Goal: Information Seeking & Learning: Learn about a topic

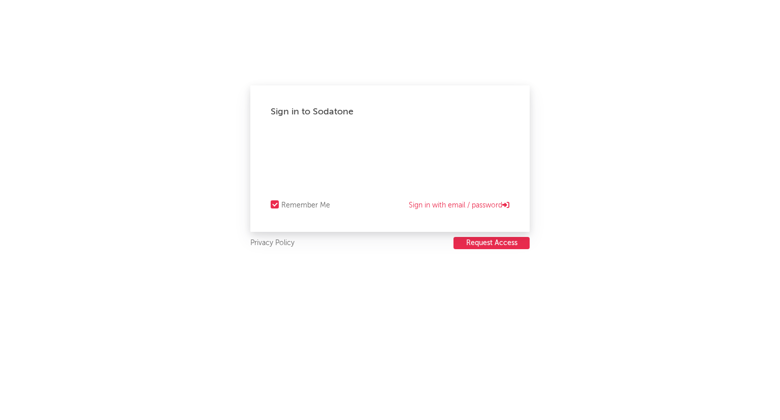
click at [351, 154] on html "Sign in to Sodatone Remember Me Sign in with email / password Privacy Policy Re…" at bounding box center [390, 210] width 780 height 420
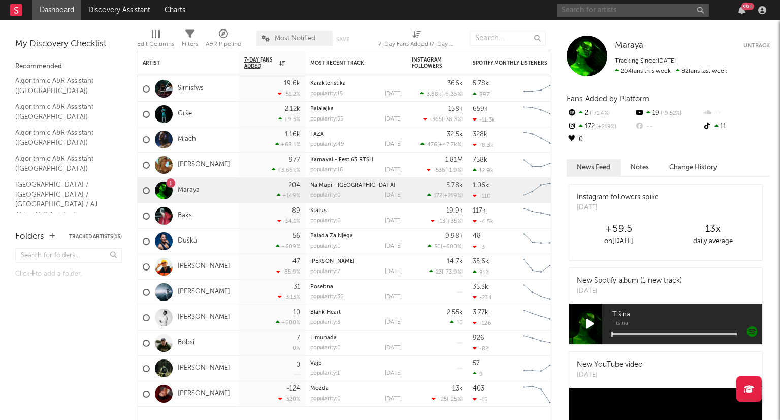
click at [575, 11] on input "text" at bounding box center [633, 10] width 152 height 13
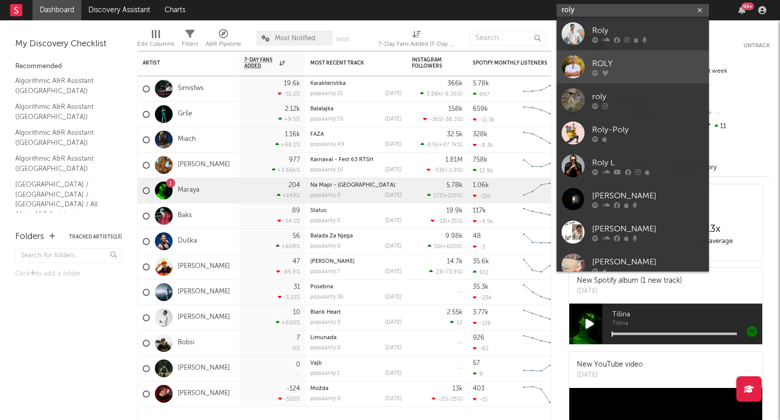
type input "roly"
click at [577, 70] on div at bounding box center [573, 66] width 23 height 23
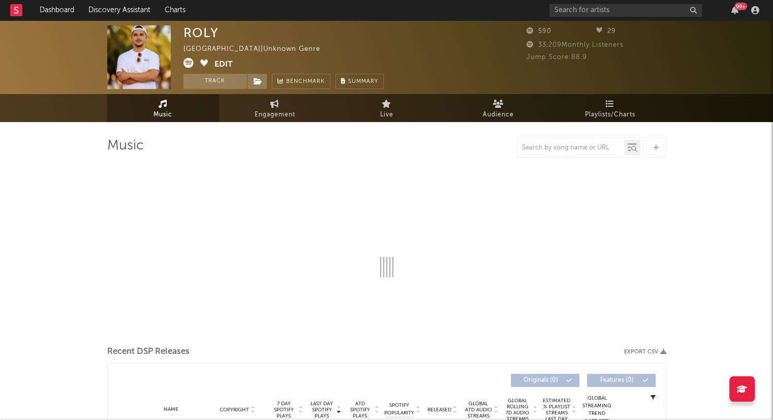
select select "1w"
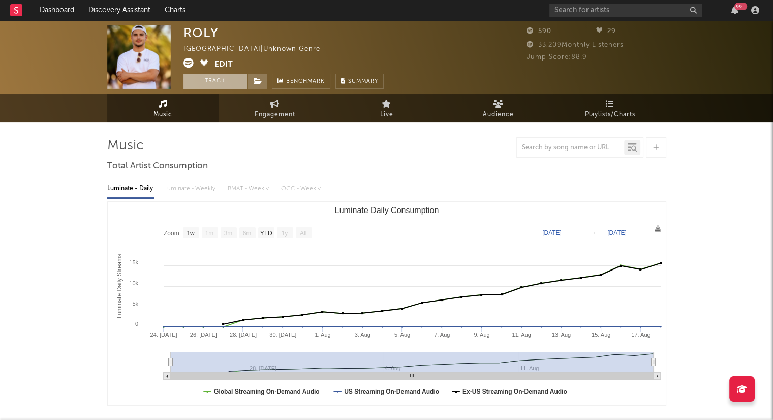
click at [228, 82] on button "Track" at bounding box center [214, 81] width 63 height 15
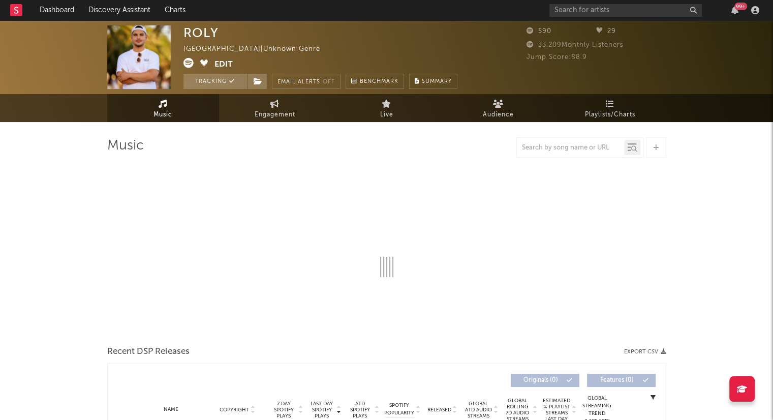
select select "1w"
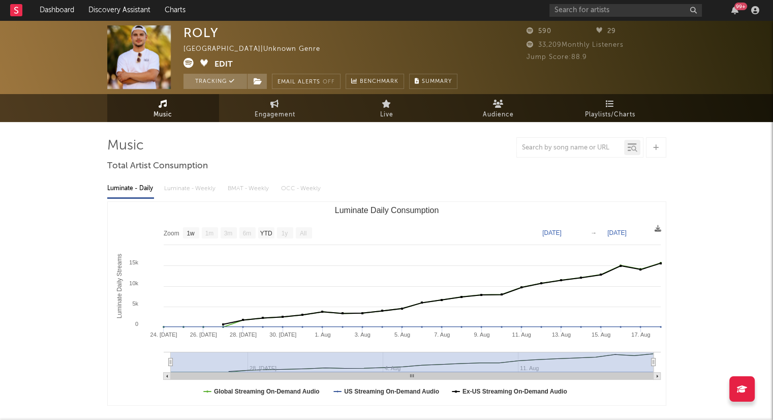
select select "1w"
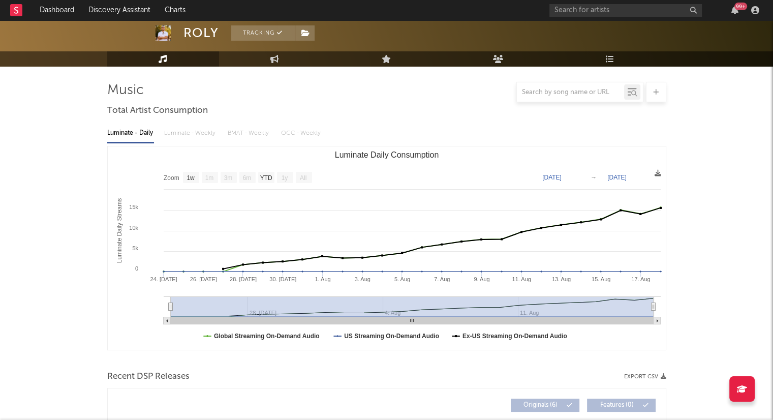
scroll to position [25, 0]
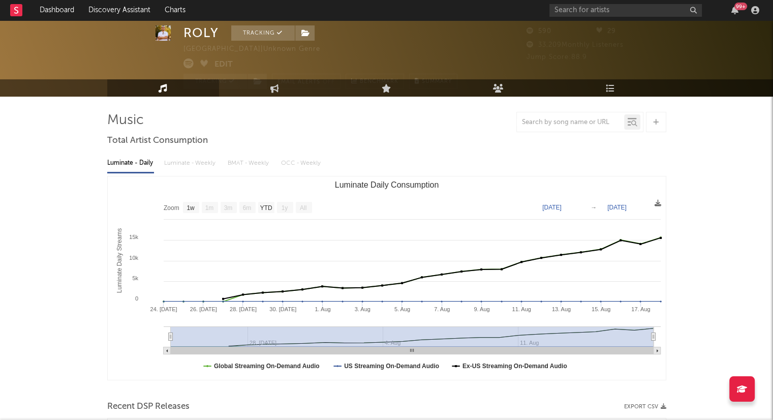
click at [561, 208] on text "Jul 24, 2025" at bounding box center [551, 207] width 19 height 7
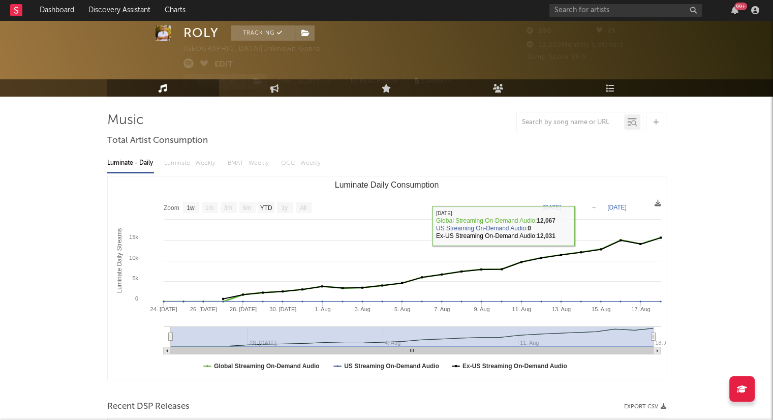
click at [567, 202] on icon "Created with Highcharts 10.3.3 Luminate Daily Streams Luminate Daily Consumptio…" at bounding box center [387, 277] width 558 height 203
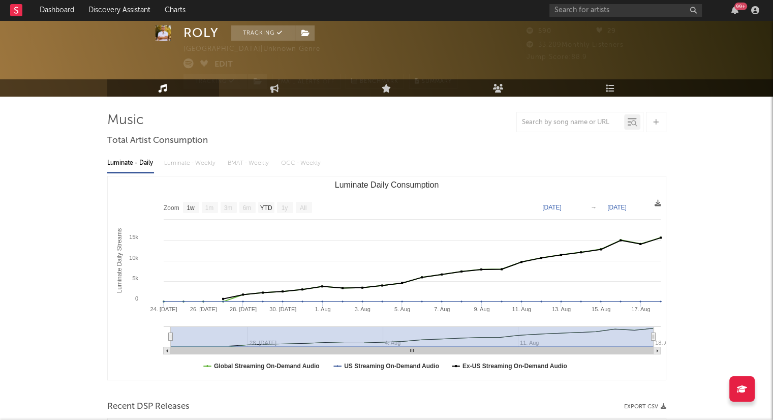
click at [561, 204] on text "Jul 24, 2025" at bounding box center [551, 207] width 19 height 7
type input "2025-07-24"
click at [546, 187] on rect "Luminate Daily Consumption" at bounding box center [387, 277] width 558 height 203
click at [266, 205] on text "YTD" at bounding box center [266, 207] width 12 height 7
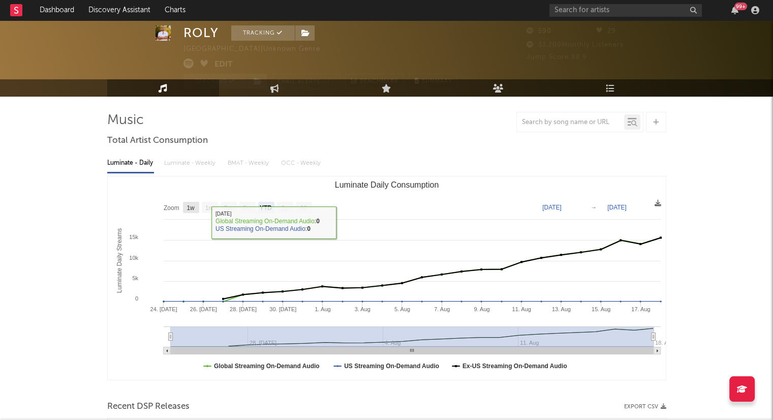
click at [186, 210] on text "1w" at bounding box center [190, 207] width 8 height 7
select select "1w"
type input "2025-08-12"
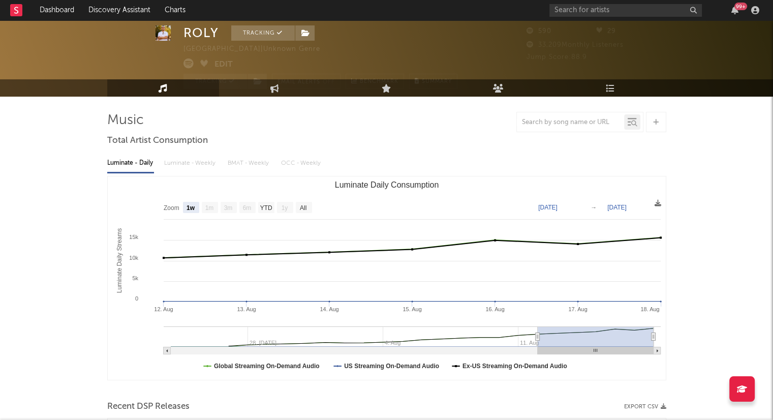
click at [190, 166] on div "Luminate - Daily Luminate - Weekly BMAT - Weekly OCC - Weekly" at bounding box center [386, 162] width 559 height 17
click at [197, 161] on div "Luminate - Daily Luminate - Weekly BMAT - Weekly OCC - Weekly" at bounding box center [386, 162] width 559 height 17
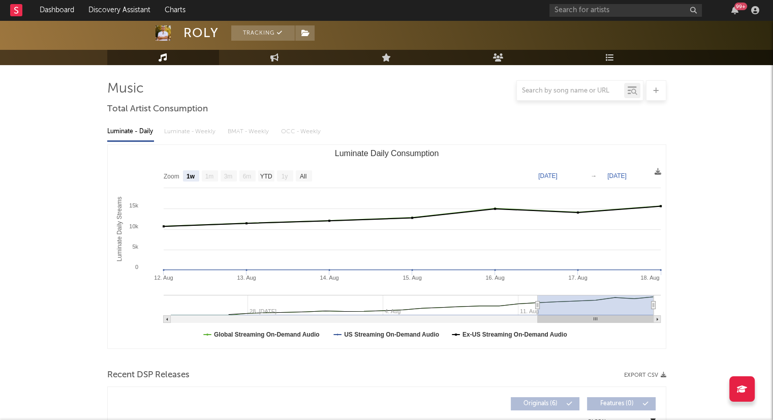
scroll to position [0, 0]
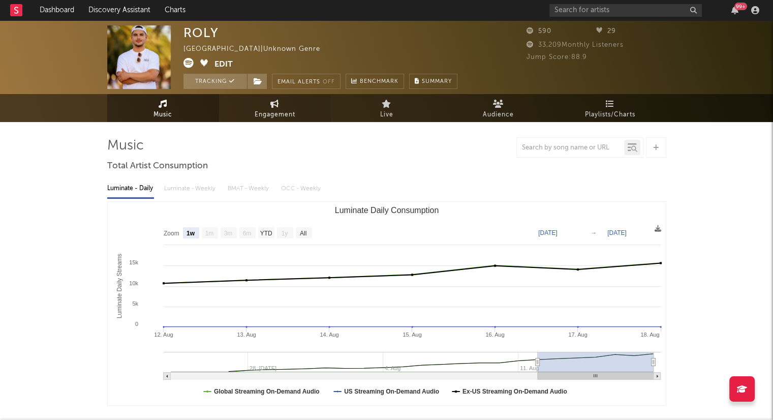
click at [249, 112] on link "Engagement" at bounding box center [275, 108] width 112 height 28
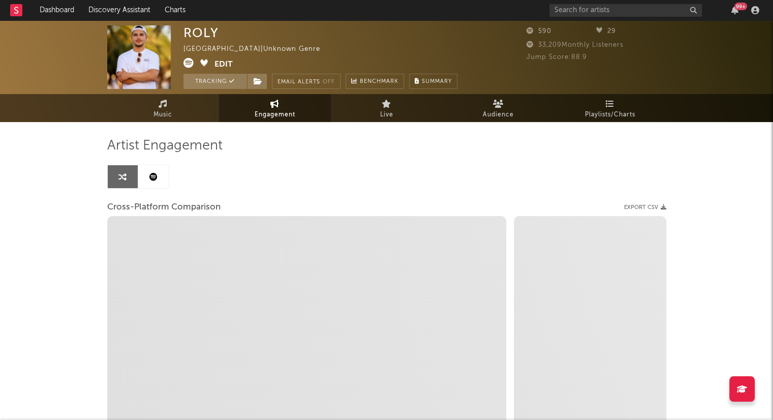
select select "1w"
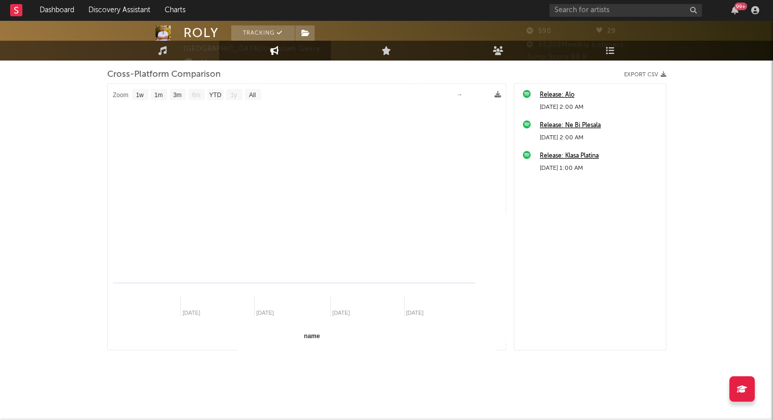
select select "1m"
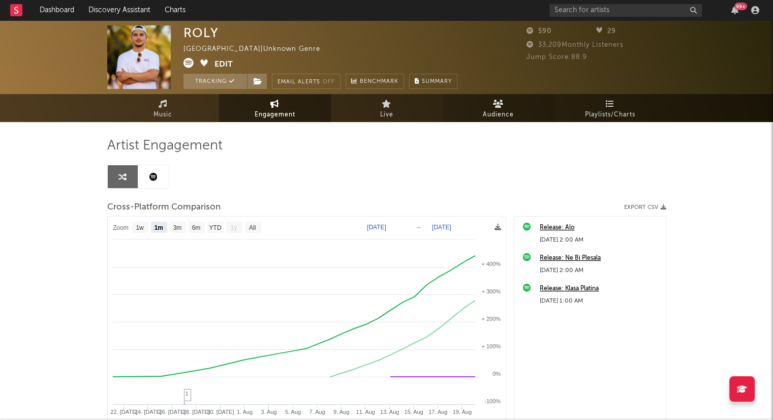
click at [521, 110] on link "Audience" at bounding box center [498, 108] width 112 height 28
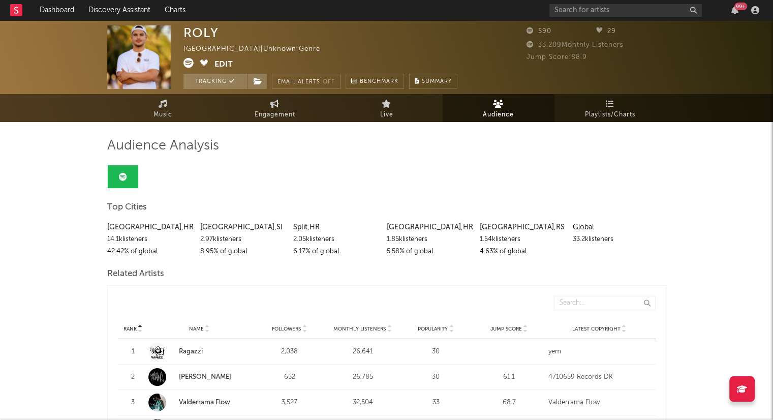
click at [216, 59] on button "Edit" at bounding box center [223, 64] width 18 height 13
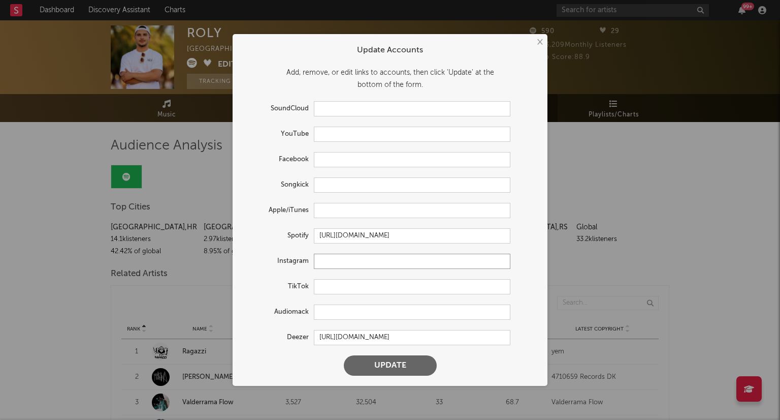
click at [372, 259] on input "text" at bounding box center [412, 260] width 197 height 15
paste input "https://www.instagram.com/alo.roly/"
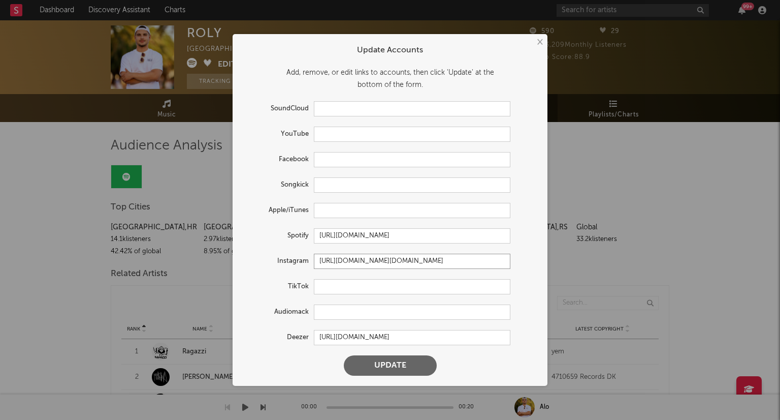
type input "https://www.instagram.com/alo.roly/"
click at [372, 371] on button "Update" at bounding box center [390, 365] width 93 height 20
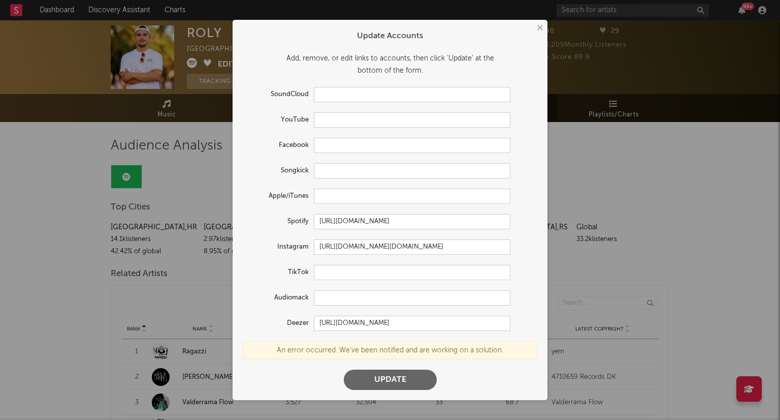
click at [383, 382] on button "Update" at bounding box center [390, 379] width 93 height 20
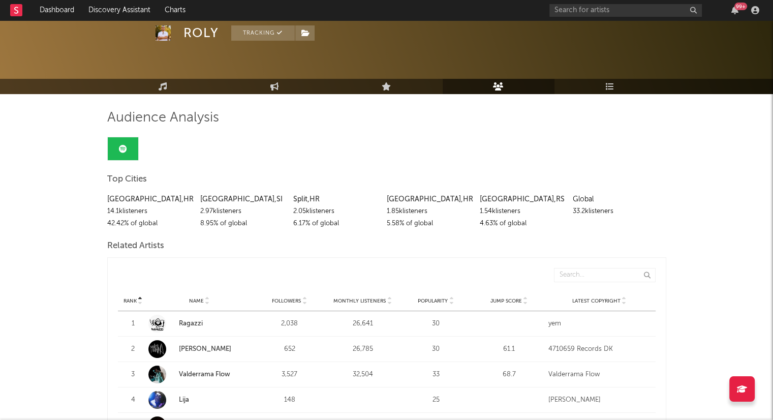
scroll to position [51, 0]
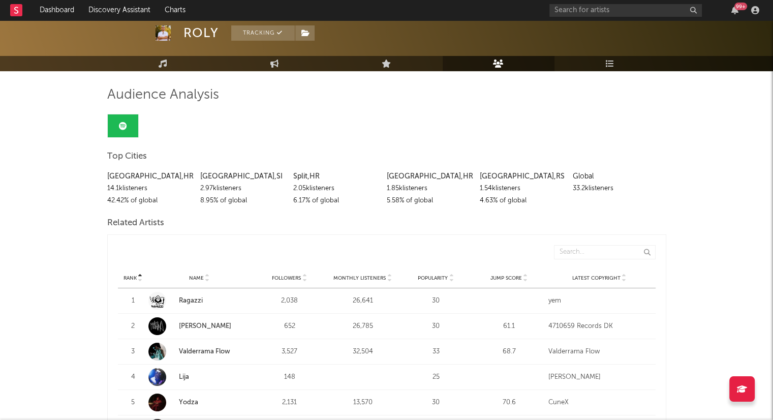
click at [433, 275] on span "Popularity" at bounding box center [433, 278] width 30 height 6
click at [425, 275] on span "Popularity" at bounding box center [433, 278] width 30 height 6
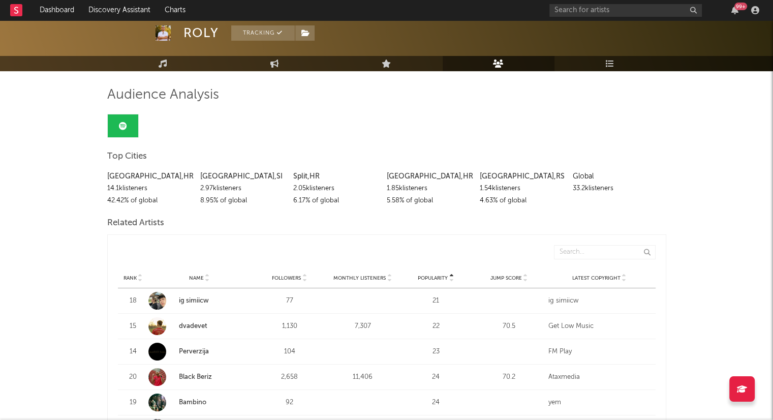
click at [423, 275] on span "Popularity" at bounding box center [433, 278] width 30 height 6
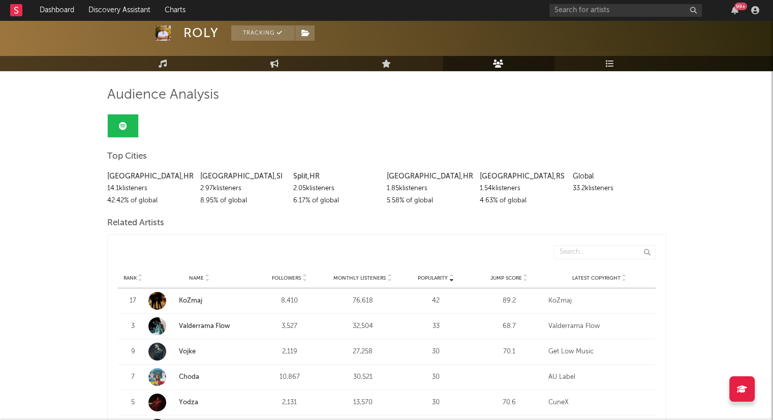
click at [432, 279] on span "Popularity" at bounding box center [433, 278] width 30 height 6
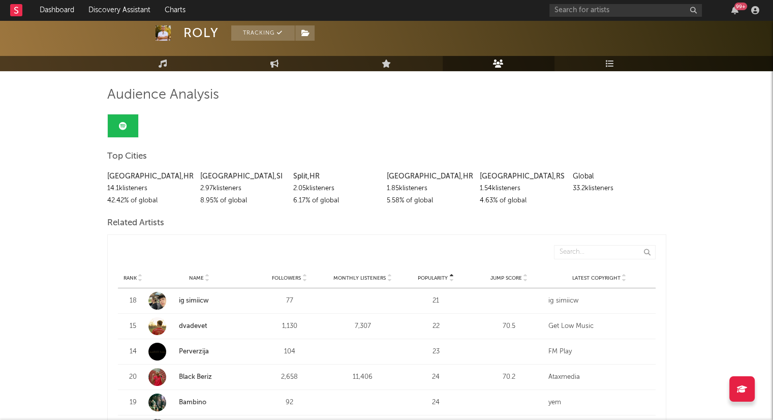
click at [139, 275] on icon at bounding box center [140, 276] width 5 height 4
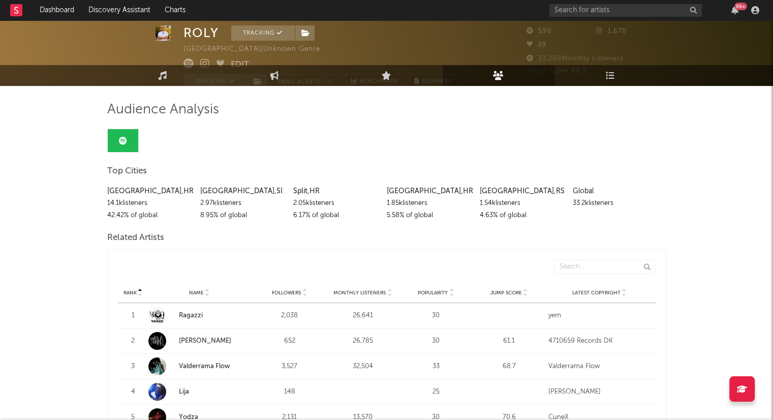
scroll to position [0, 0]
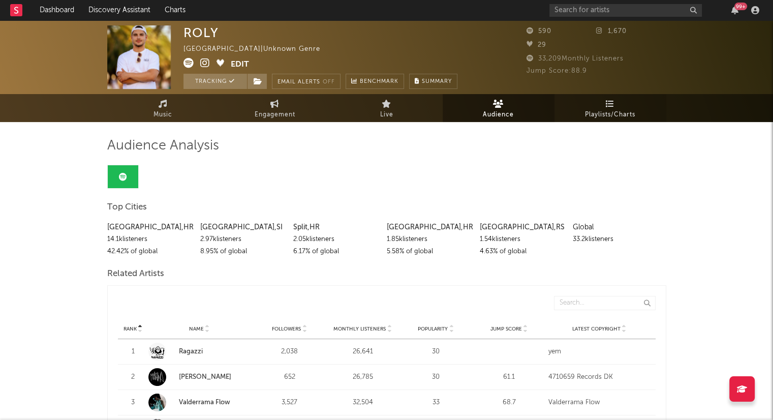
click at [605, 101] on icon at bounding box center [609, 104] width 9 height 8
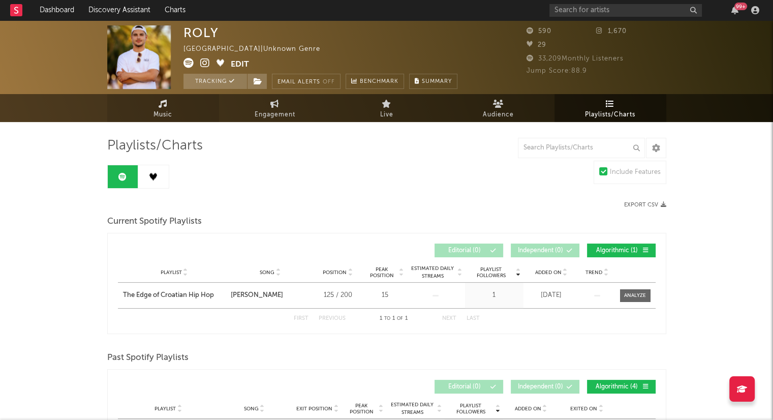
click at [168, 112] on span "Music" at bounding box center [162, 115] width 19 height 12
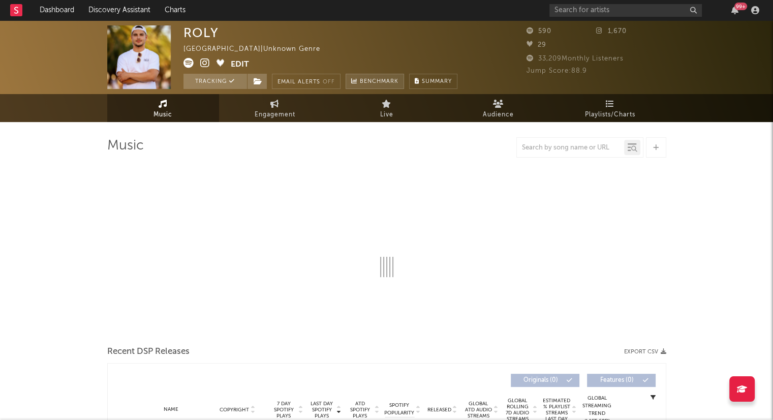
select select "1w"
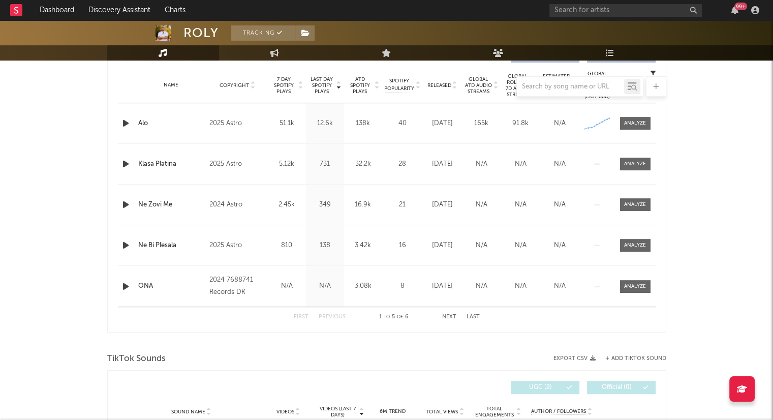
scroll to position [406, 0]
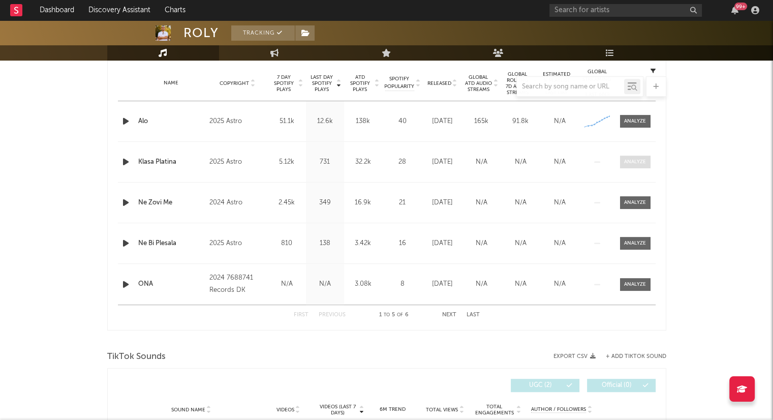
click at [637, 162] on div at bounding box center [635, 162] width 22 height 8
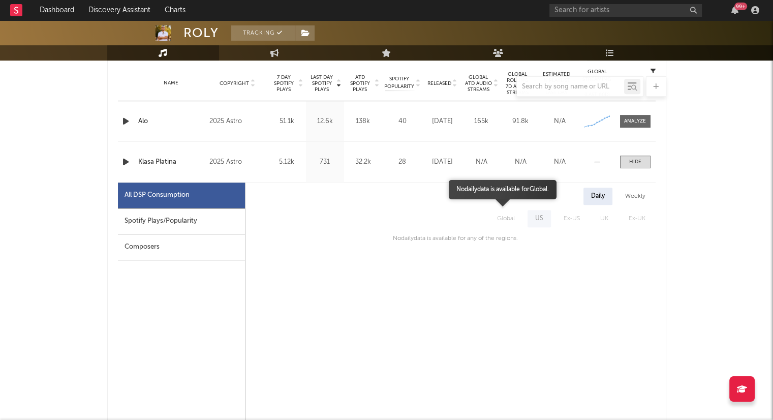
click at [504, 222] on span "Global" at bounding box center [506, 218] width 38 height 17
click at [627, 193] on div "Weekly" at bounding box center [635, 195] width 36 height 17
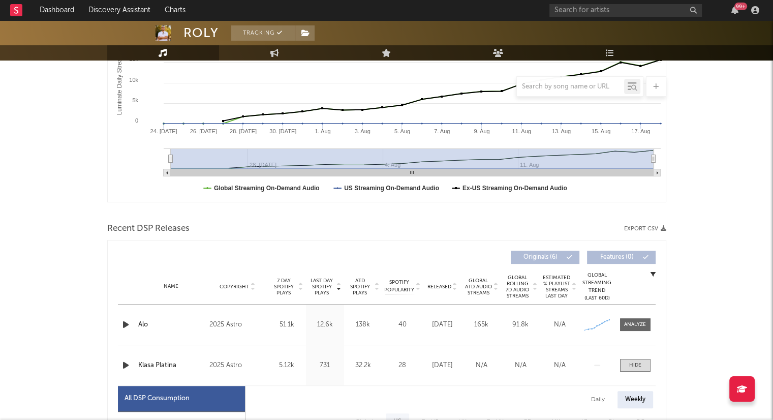
scroll to position [0, 0]
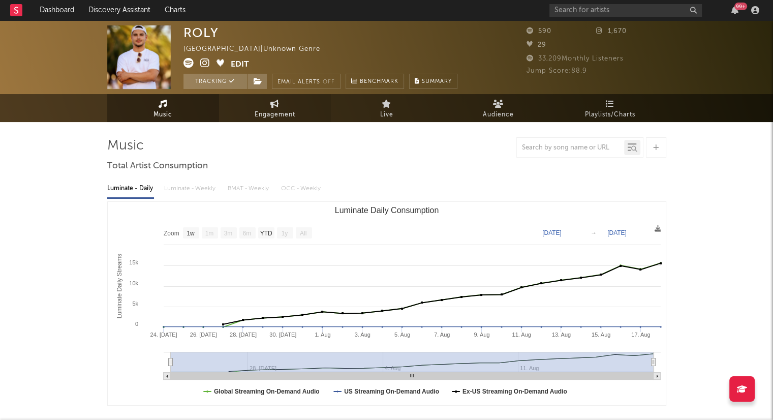
click at [272, 110] on span "Engagement" at bounding box center [274, 115] width 41 height 12
select select "1w"
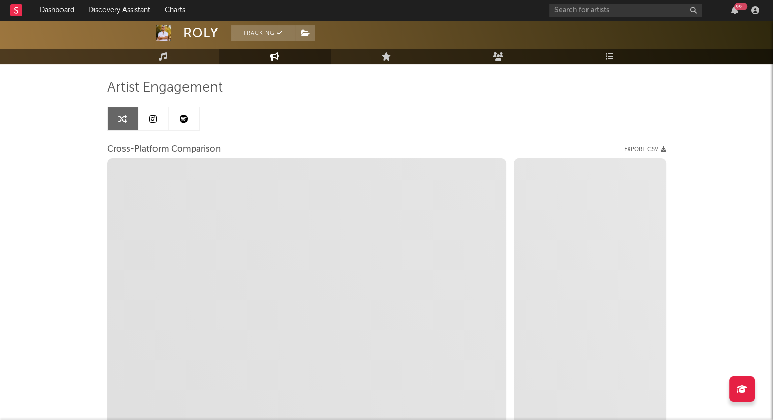
scroll to position [134, 0]
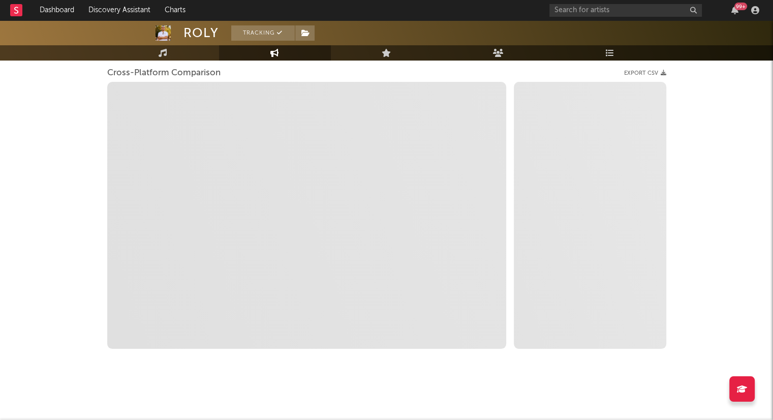
select select "1m"
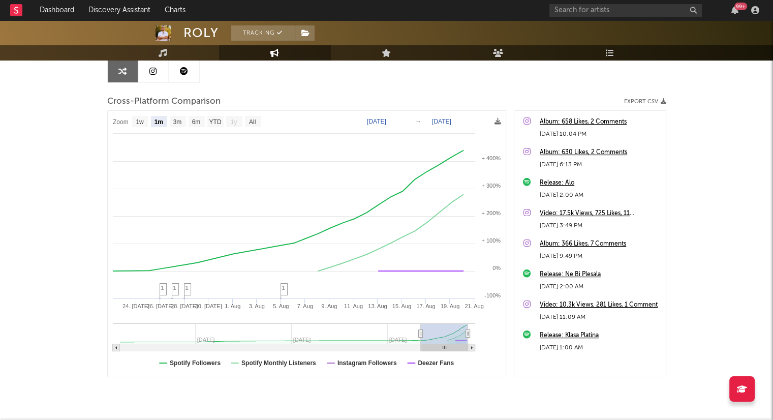
scroll to position [83, 0]
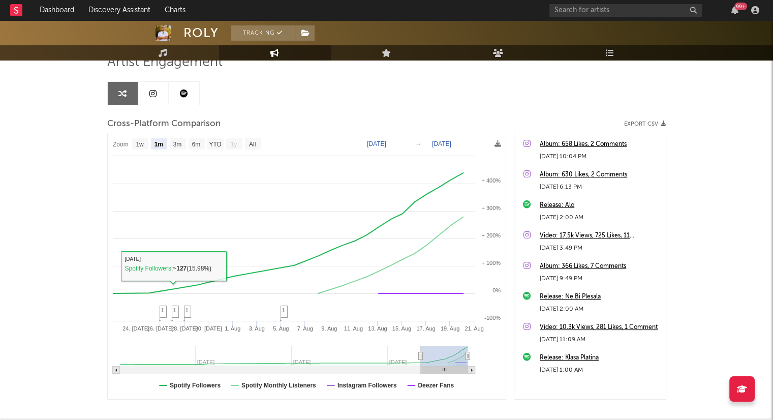
click at [149, 98] on link at bounding box center [153, 93] width 30 height 23
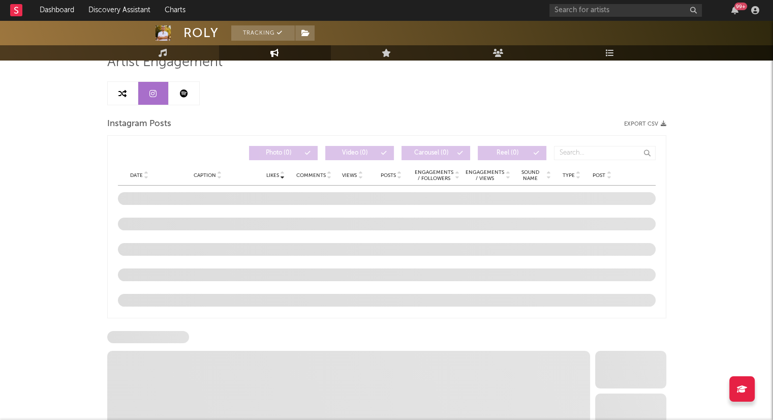
select select "1w"
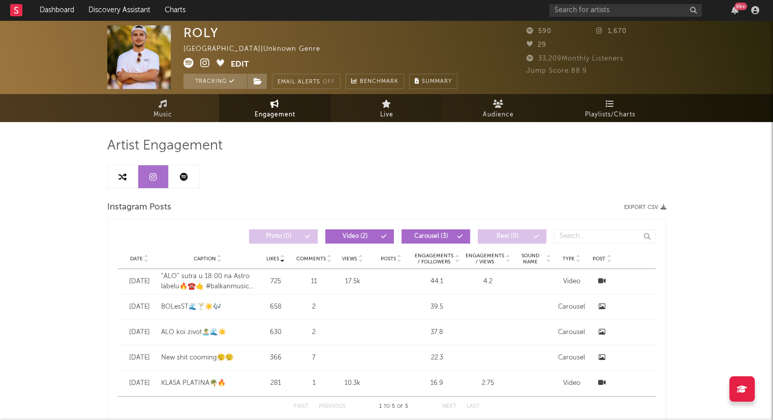
click at [398, 114] on link "Live" at bounding box center [387, 108] width 112 height 28
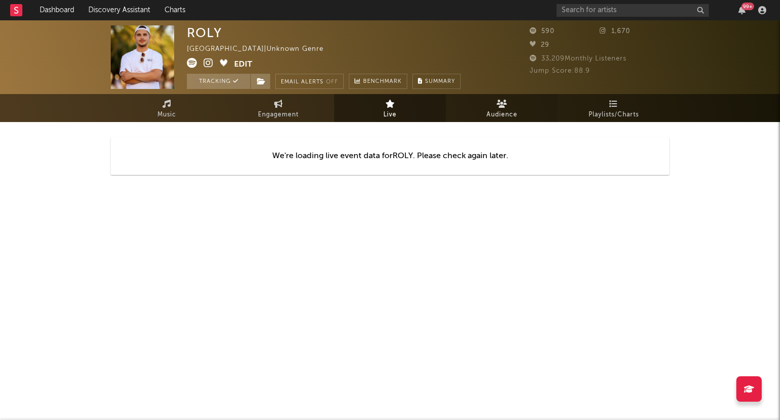
click at [495, 106] on link "Audience" at bounding box center [502, 108] width 112 height 28
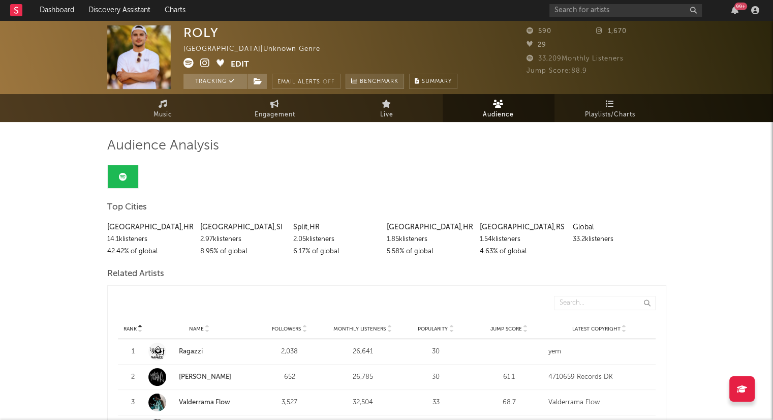
click at [376, 84] on span "Benchmark" at bounding box center [379, 82] width 39 height 12
click at [63, 12] on link "Dashboard" at bounding box center [57, 10] width 49 height 20
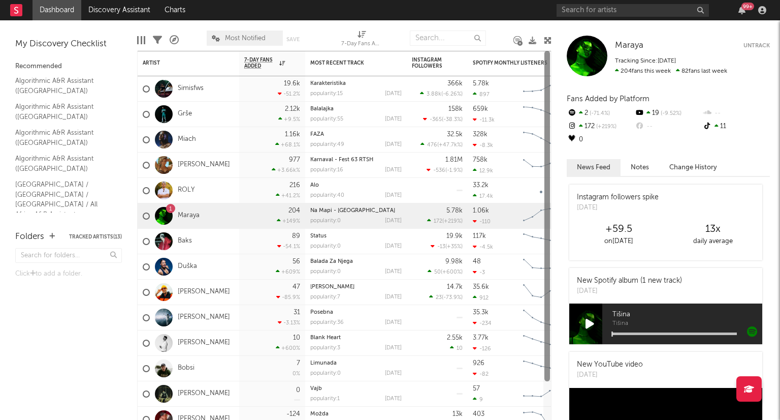
drag, startPoint x: 550, startPoint y: 67, endPoint x: 559, endPoint y: 74, distance: 11.7
click at [559, 67] on div "Bookmarks and Folders My Discovery Checklist Recommended Algorithmic A&R Assist…" at bounding box center [390, 219] width 780 height 399
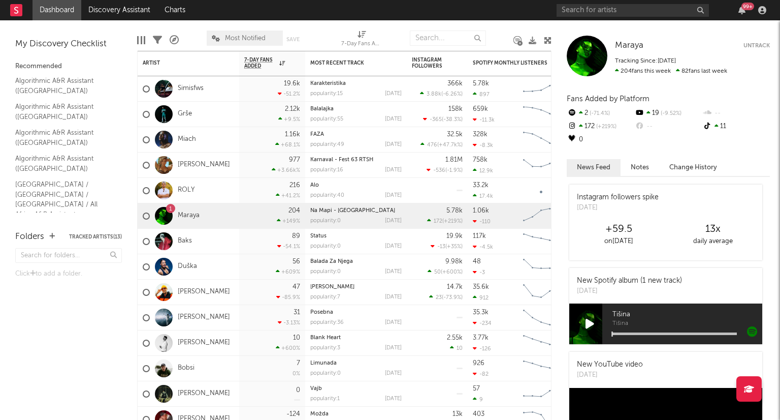
click at [75, 330] on div "Folders Tracked Artists ( 13 ) Click to add a folder." at bounding box center [68, 320] width 137 height 200
click at [191, 240] on div "Baks" at bounding box center [189, 241] width 102 height 25
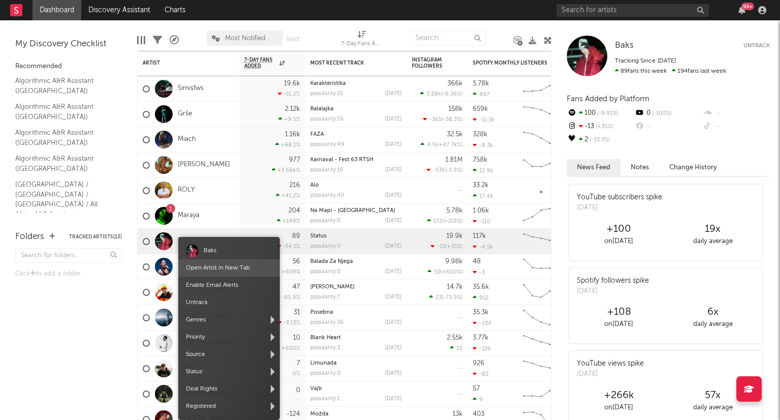
click at [209, 275] on span "Open Artist in New Tab" at bounding box center [229, 267] width 102 height 17
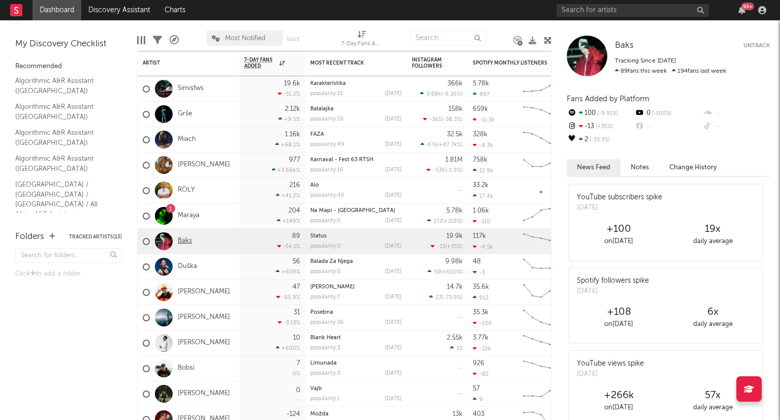
click at [185, 240] on link "Baks" at bounding box center [185, 241] width 14 height 9
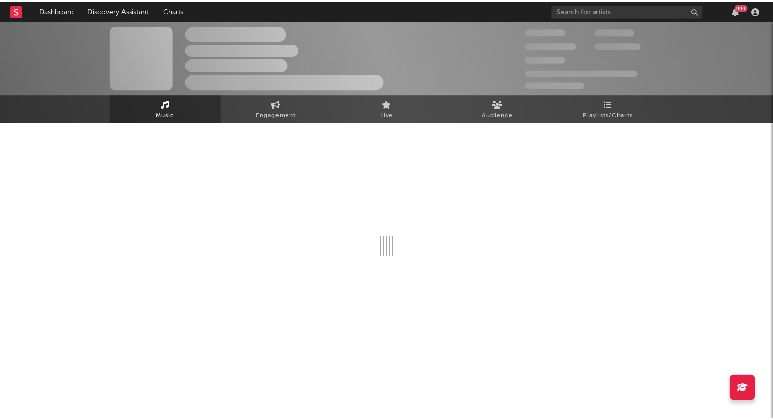
select select "6m"
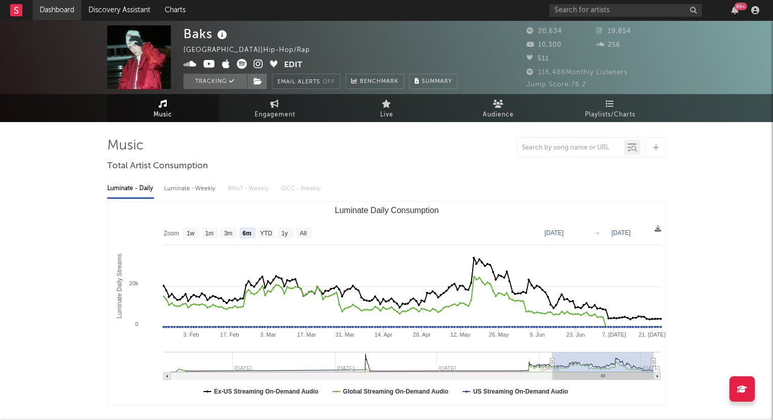
click at [57, 14] on link "Dashboard" at bounding box center [57, 10] width 49 height 20
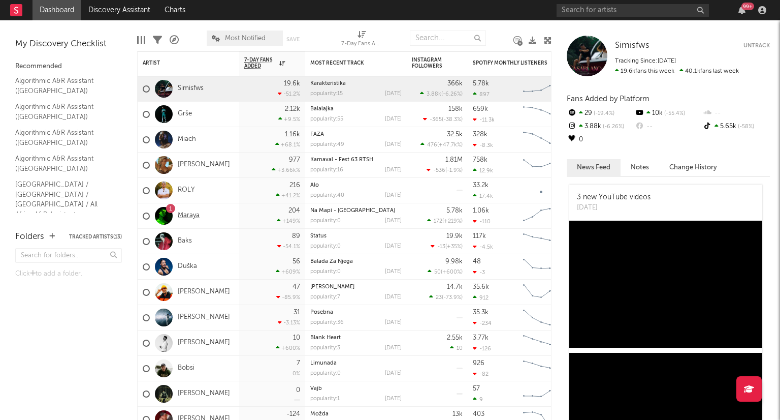
click at [193, 216] on link "Maraya" at bounding box center [189, 215] width 22 height 9
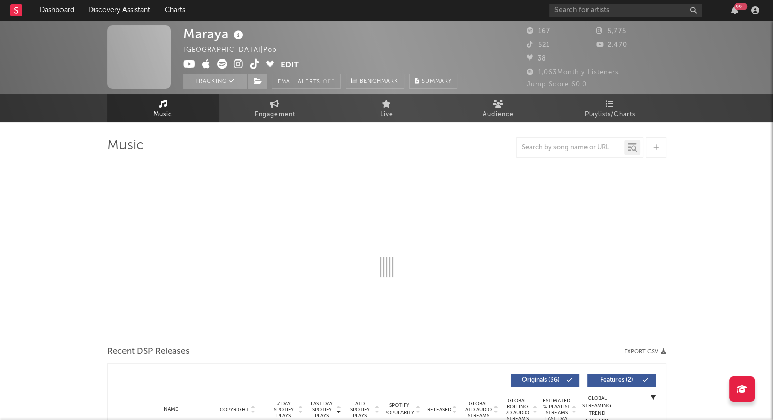
select select "6m"
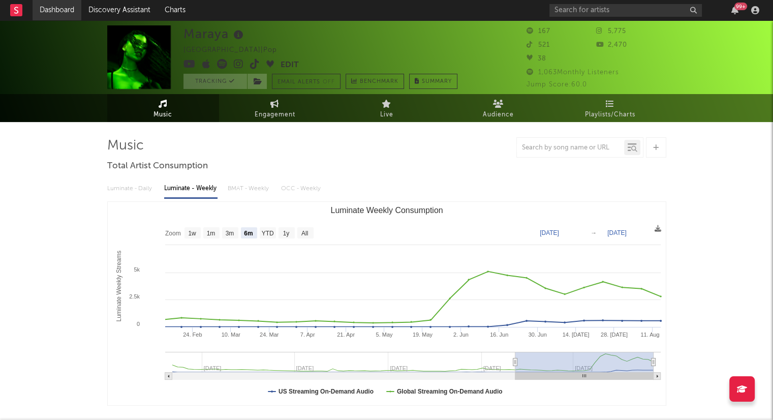
click at [60, 11] on link "Dashboard" at bounding box center [57, 10] width 49 height 20
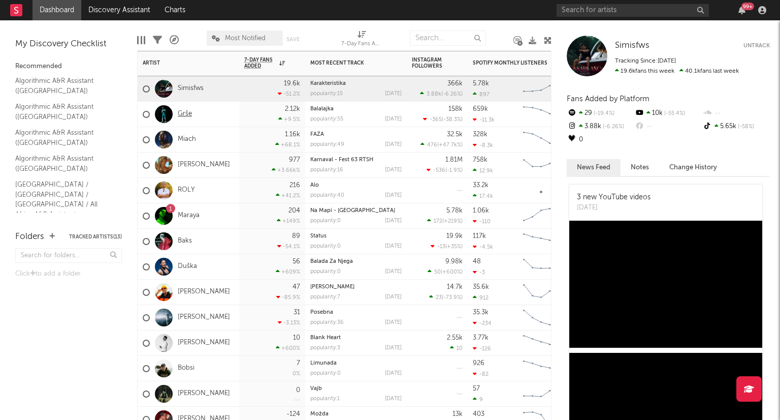
click at [183, 118] on div "Grše" at bounding box center [167, 114] width 49 height 29
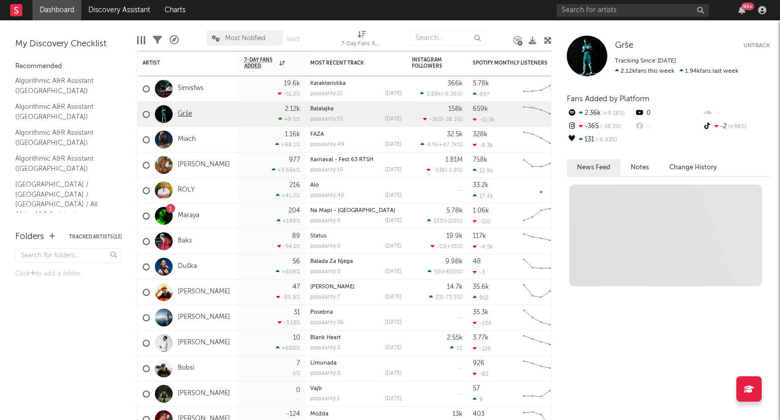
click at [184, 117] on link "Grše" at bounding box center [185, 114] width 14 height 9
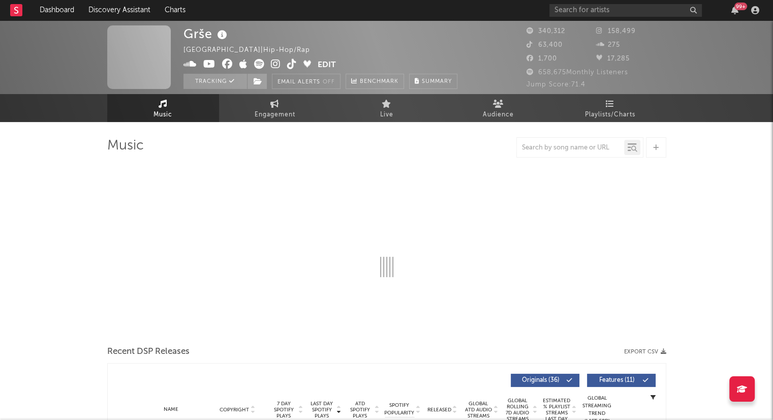
select select "6m"
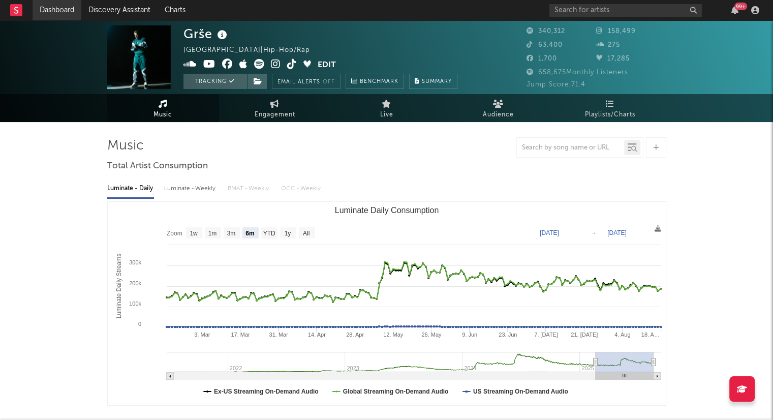
click at [52, 15] on link "Dashboard" at bounding box center [57, 10] width 49 height 20
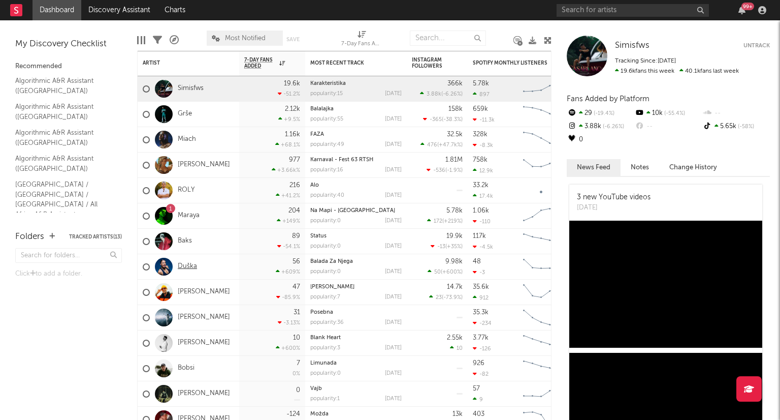
click at [188, 270] on link "Duška" at bounding box center [187, 266] width 19 height 9
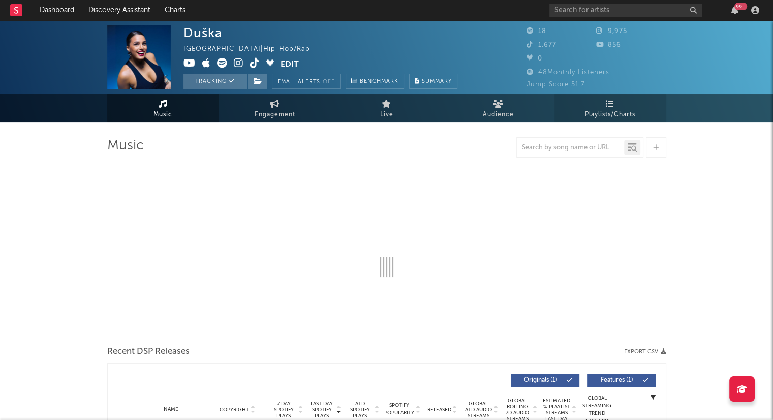
select select "6m"
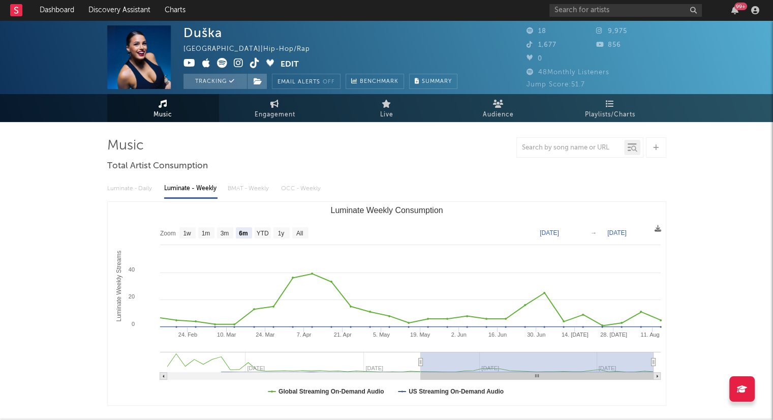
click at [555, 82] on span "Jump Score: 51.7" at bounding box center [555, 84] width 58 height 7
click at [537, 84] on span "Jump Score: 51.7" at bounding box center [555, 84] width 58 height 7
click at [43, 12] on link "Dashboard" at bounding box center [57, 10] width 49 height 20
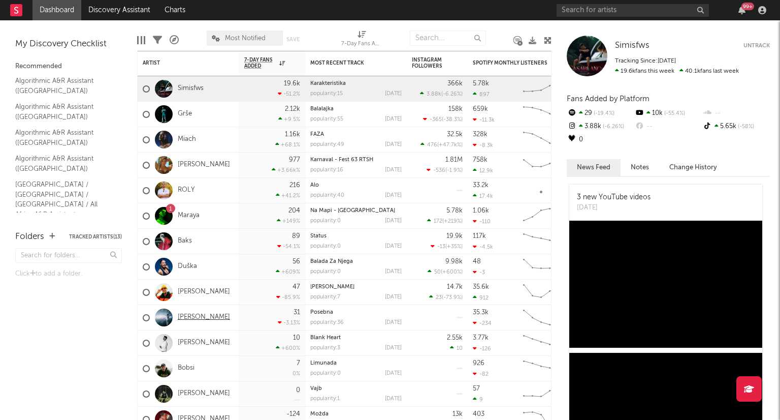
click at [190, 315] on link "Špiro" at bounding box center [204, 317] width 52 height 9
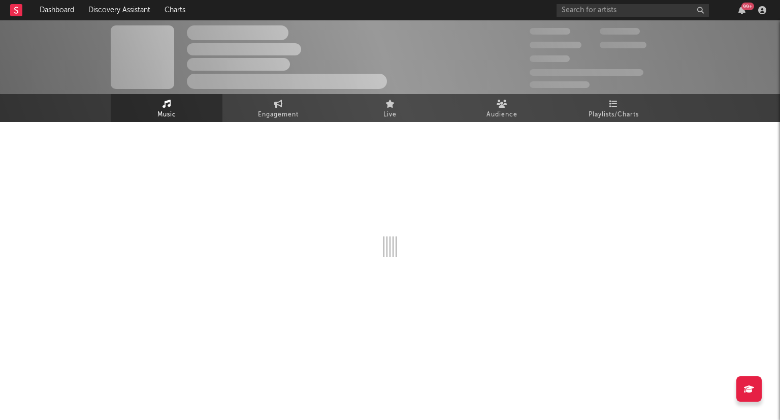
select select "1w"
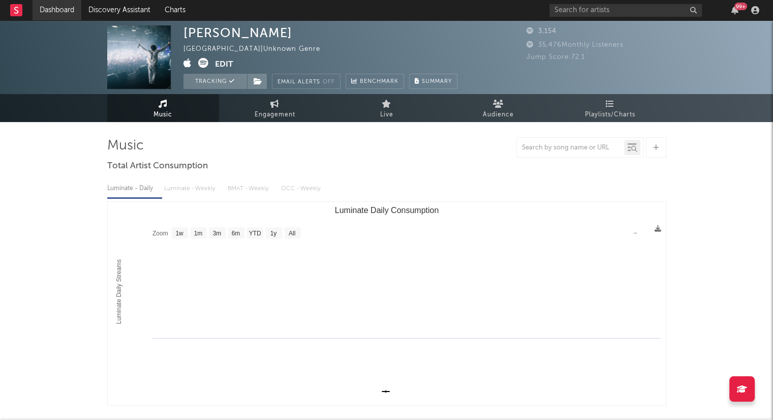
click at [43, 11] on link "Dashboard" at bounding box center [57, 10] width 49 height 20
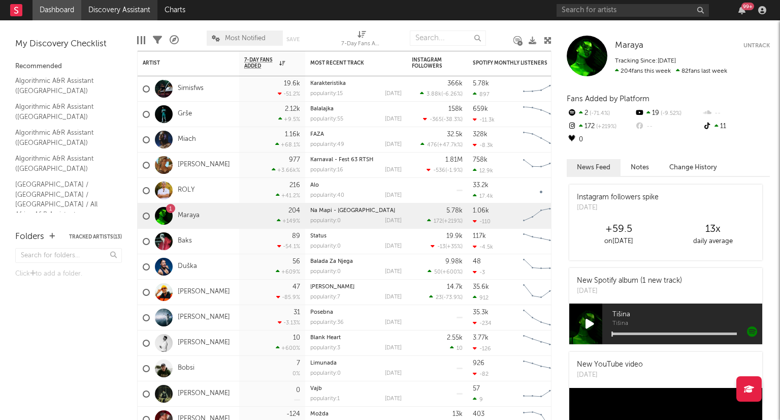
click at [141, 11] on link "Discovery Assistant" at bounding box center [119, 10] width 76 height 20
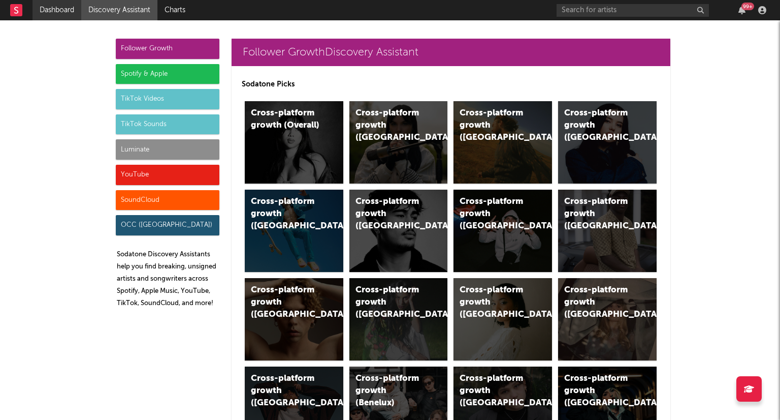
click at [66, 16] on link "Dashboard" at bounding box center [57, 10] width 49 height 20
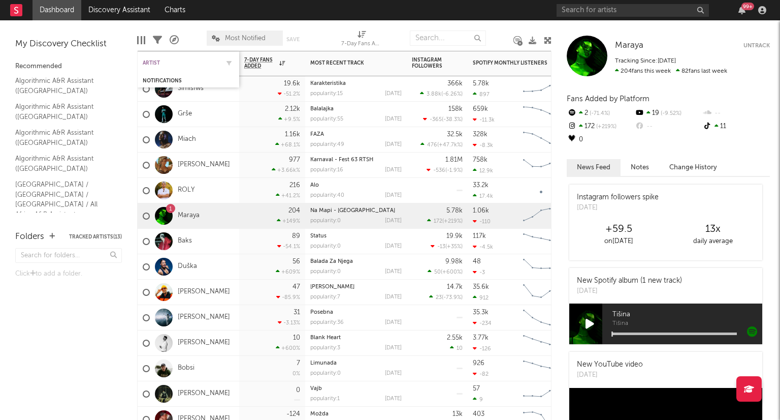
click at [169, 63] on div "Artist" at bounding box center [181, 63] width 76 height 6
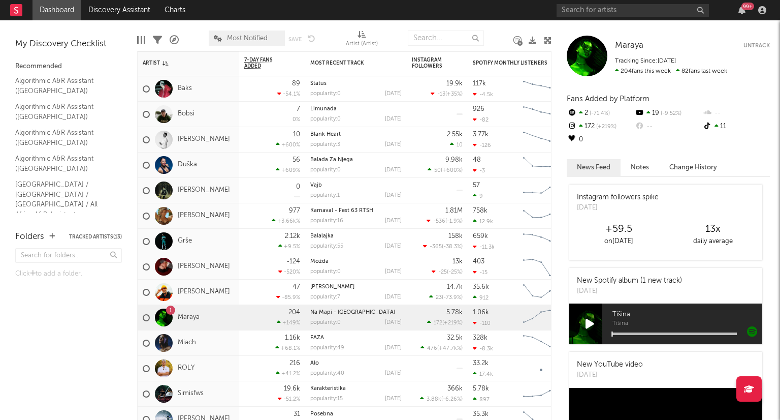
click at [550, 38] on icon at bounding box center [548, 41] width 8 height 8
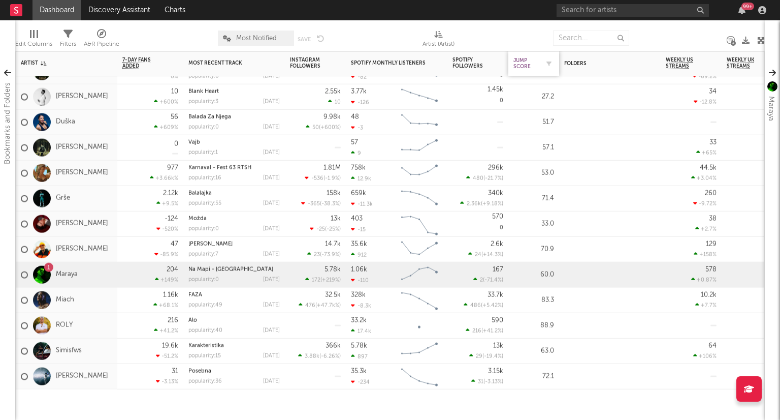
click at [525, 65] on div "Jump Score" at bounding box center [526, 63] width 25 height 12
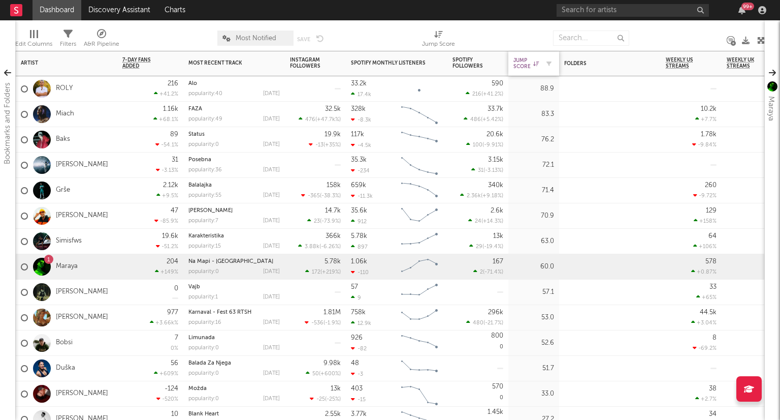
click at [526, 64] on div "Jump Score" at bounding box center [526, 63] width 25 height 12
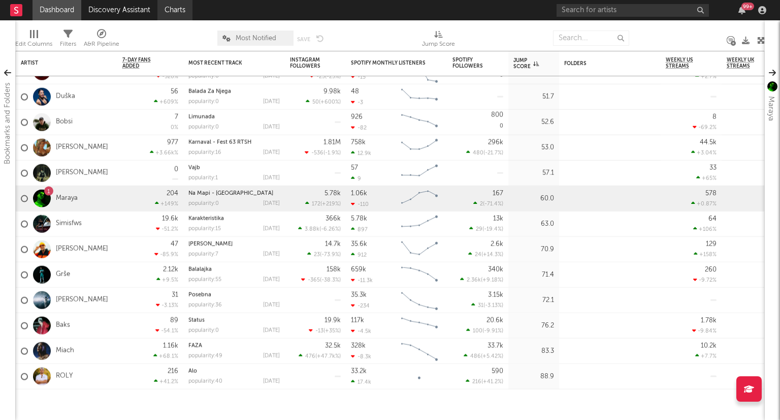
click at [173, 8] on link "Charts" at bounding box center [174, 10] width 35 height 20
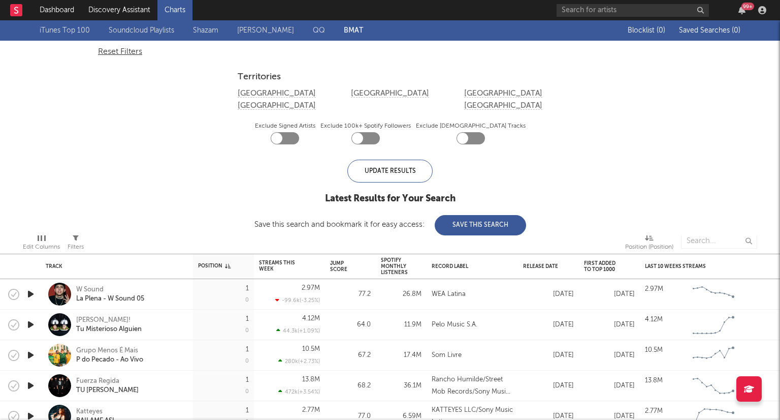
click at [748, 5] on div "99 +" at bounding box center [748, 7] width 13 height 8
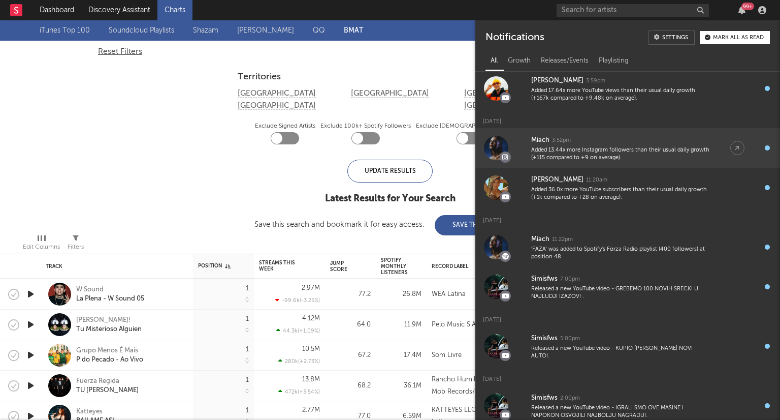
scroll to position [199, 0]
